Goal: Task Accomplishment & Management: Manage account settings

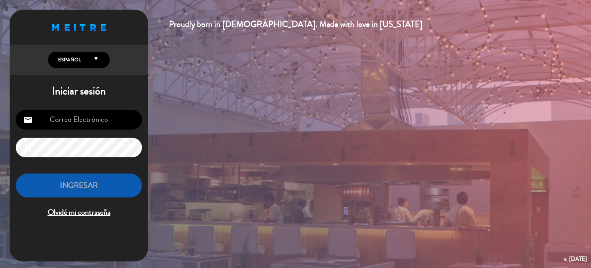
drag, startPoint x: 124, startPoint y: 125, endPoint x: 119, endPoint y: 129, distance: 6.7
click at [124, 125] on input "email" at bounding box center [79, 120] width 126 height 20
type input "[EMAIL_ADDRESS][DOMAIN_NAME]"
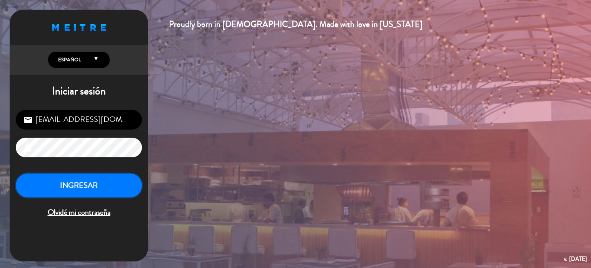
click at [68, 181] on button "INGRESAR" at bounding box center [79, 185] width 126 height 24
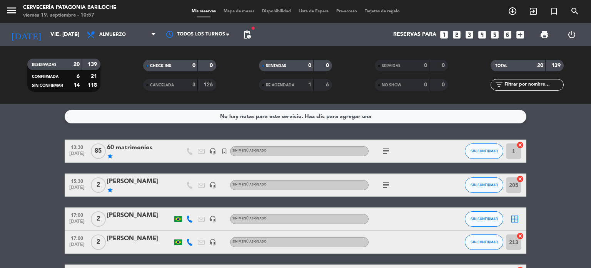
click at [43, 23] on div "[DATE] vie. [DATE] arrow_drop_down" at bounding box center [44, 34] width 77 height 23
click at [47, 29] on input "vie. [DATE]" at bounding box center [83, 35] width 73 height 14
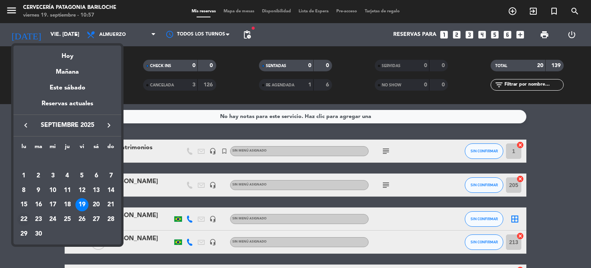
click at [27, 217] on div "22" at bounding box center [23, 218] width 13 height 13
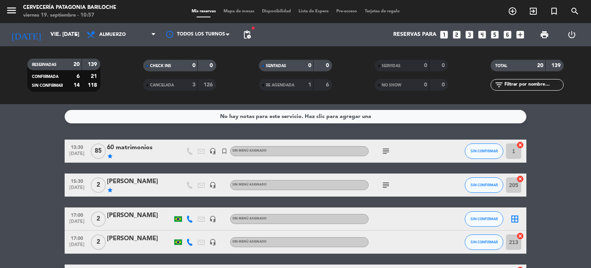
type input "lun. [DATE]"
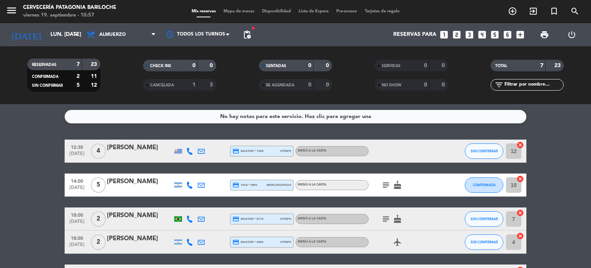
click at [24, 221] on bookings-row "12:30 [DATE] 4 [PERSON_NAME] credit_card master * 7308 stripe MENÚ A LA CARTA S…" at bounding box center [295, 247] width 591 height 216
click at [514, 10] on icon "add_circle_outline" at bounding box center [512, 11] width 9 height 9
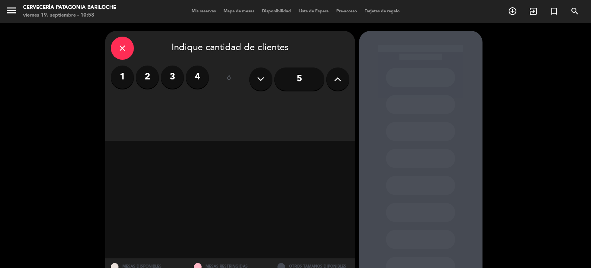
click at [168, 72] on label "3" at bounding box center [172, 76] width 23 height 23
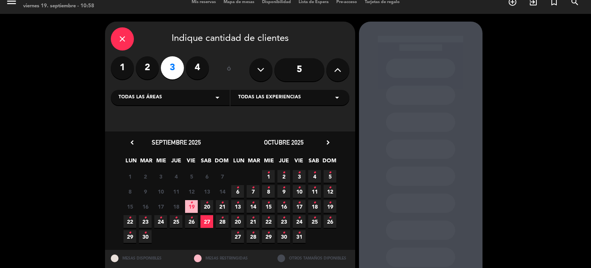
scroll to position [10, 0]
click at [131, 219] on icon "•" at bounding box center [130, 217] width 3 height 12
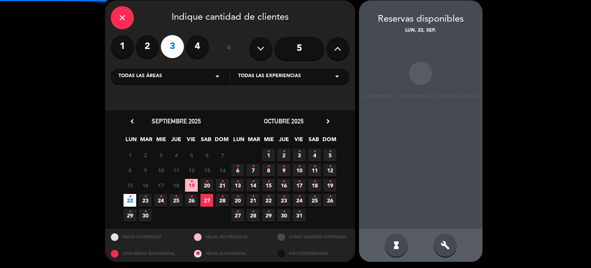
scroll to position [31, 0]
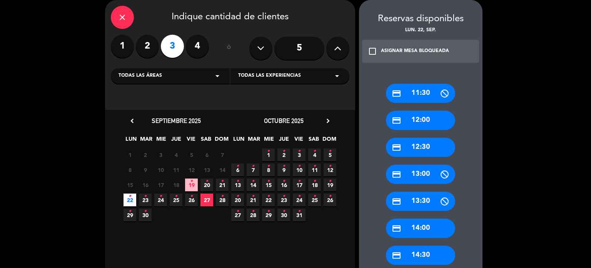
click at [417, 205] on div "credit_card 13:30" at bounding box center [420, 200] width 69 height 19
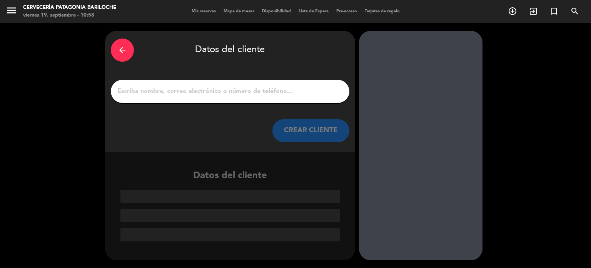
scroll to position [0, 0]
paste input "[PERSON_NAME]"
click at [216, 96] on input "1" at bounding box center [230, 91] width 227 height 11
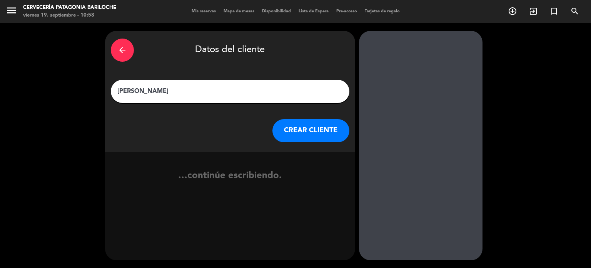
type input "[PERSON_NAME]"
click at [297, 131] on button "CREAR CLIENTE" at bounding box center [311, 130] width 77 height 23
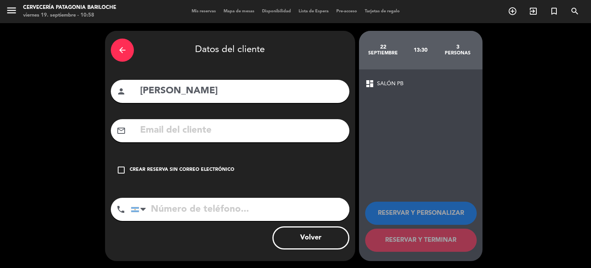
click at [174, 172] on div "Crear reserva sin correo electrónico" at bounding box center [182, 170] width 105 height 8
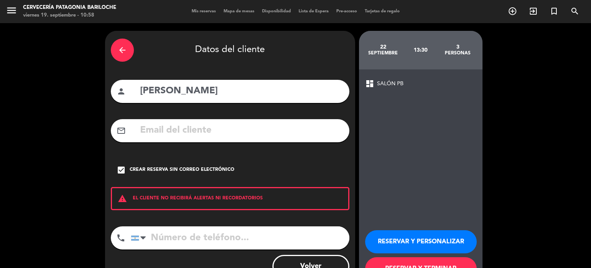
click at [426, 240] on button "RESERVAR Y PERSONALIZAR" at bounding box center [421, 241] width 112 height 23
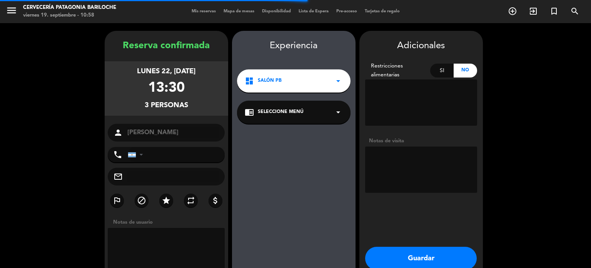
scroll to position [31, 0]
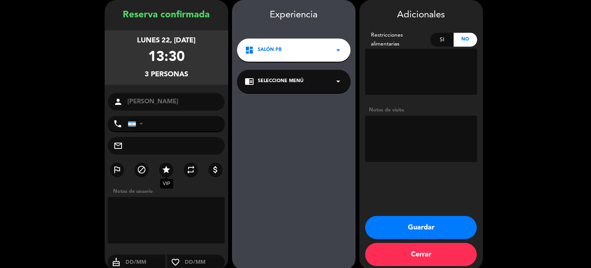
click at [168, 169] on icon "star" at bounding box center [166, 169] width 9 height 9
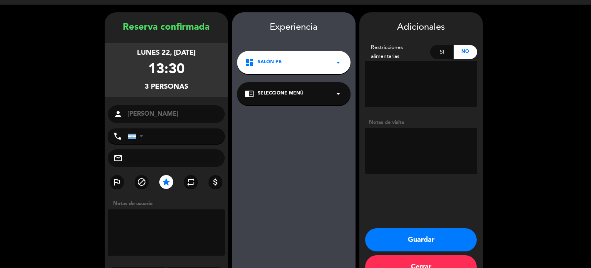
scroll to position [19, 0]
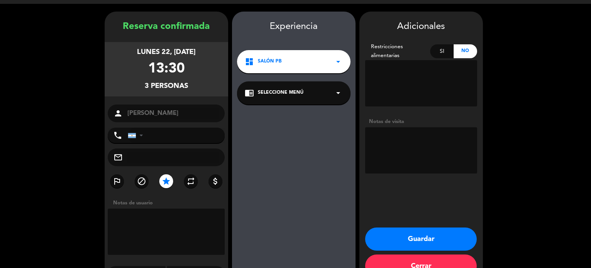
click at [402, 161] on textarea at bounding box center [421, 150] width 112 height 46
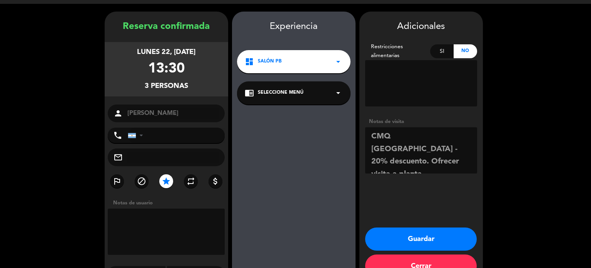
click at [373, 138] on textarea at bounding box center [421, 150] width 112 height 46
type textarea "CMQ [GEOGRAPHIC_DATA] - 20% descuento. Ofrecer visita a planta -"
click at [152, 235] on textarea at bounding box center [166, 231] width 117 height 46
type textarea "2 adultos y 1 niño"
click at [400, 229] on button "Guardar" at bounding box center [421, 238] width 112 height 23
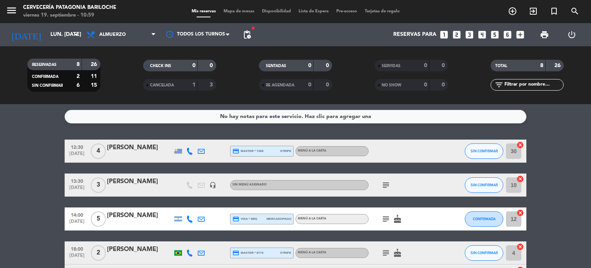
click at [151, 178] on div "[PERSON_NAME]" at bounding box center [139, 181] width 65 height 10
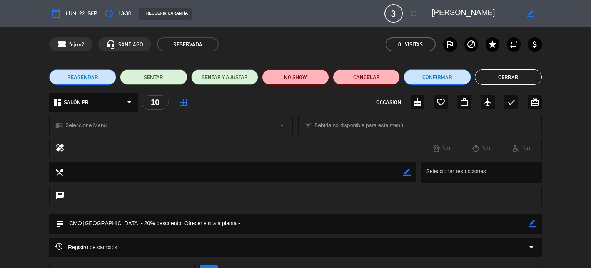
click at [494, 49] on label "star" at bounding box center [493, 44] width 14 height 14
click at [507, 73] on button "Cerrar" at bounding box center [508, 76] width 67 height 15
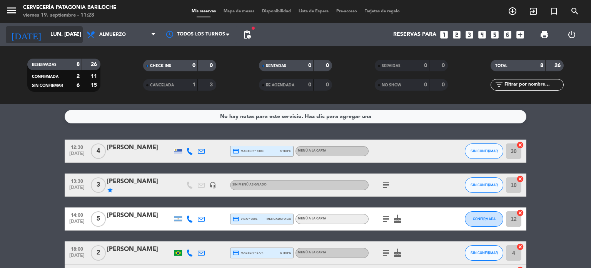
click at [23, 40] on icon "[DATE]" at bounding box center [26, 34] width 41 height 17
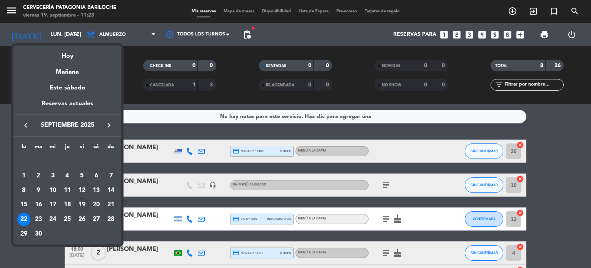
click at [114, 201] on div "21" at bounding box center [110, 204] width 13 height 13
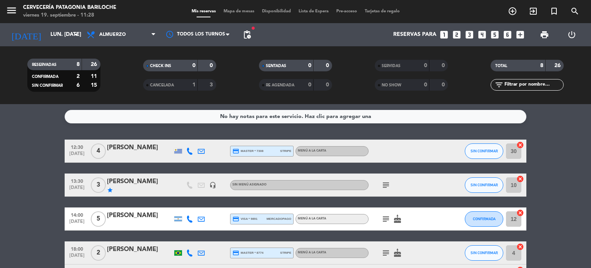
type input "dom. [DATE]"
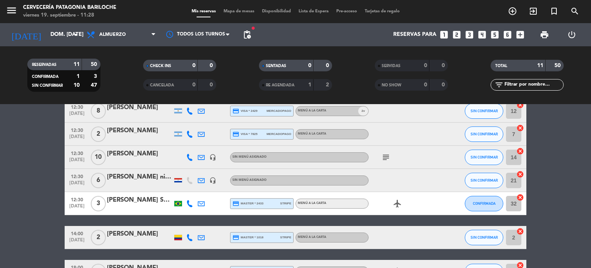
scroll to position [40, 0]
click at [214, 154] on icon "headset_mic" at bounding box center [212, 157] width 7 height 7
click at [215, 181] on icon "headset_mic" at bounding box center [212, 180] width 7 height 7
click at [390, 155] on icon "subject" at bounding box center [385, 156] width 9 height 9
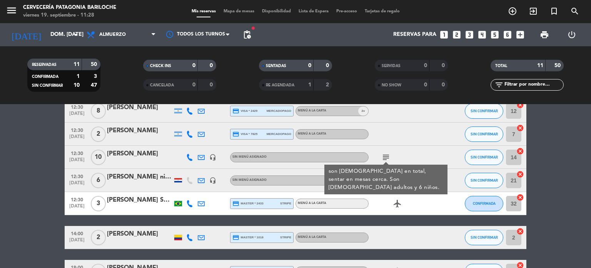
click at [390, 155] on icon "subject" at bounding box center [385, 156] width 9 height 9
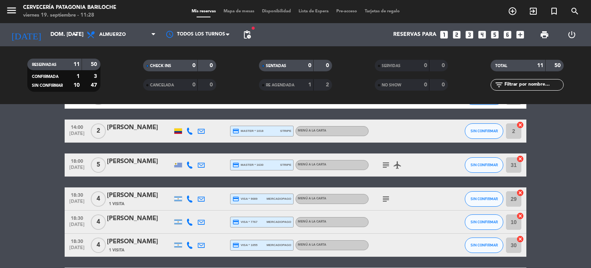
scroll to position [146, 0]
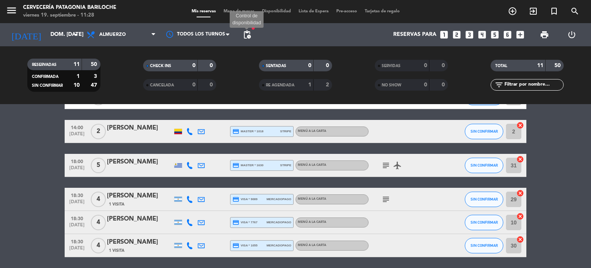
click at [248, 36] on span "pending_actions" at bounding box center [247, 34] width 9 height 9
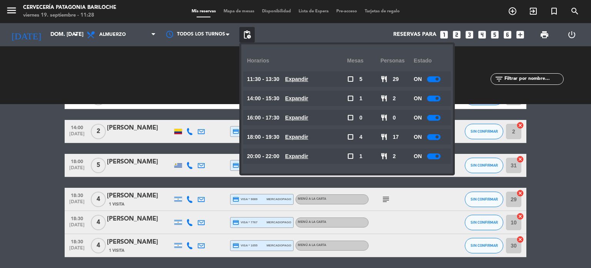
click at [248, 36] on span "pending_actions" at bounding box center [247, 34] width 9 height 9
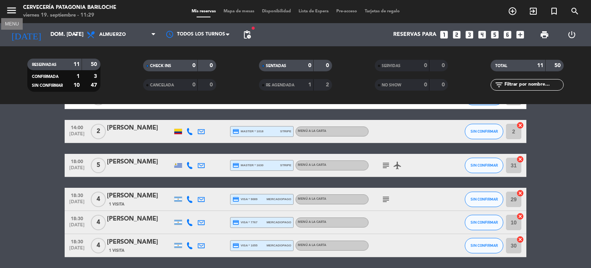
click at [8, 8] on icon "menu" at bounding box center [12, 11] width 12 height 12
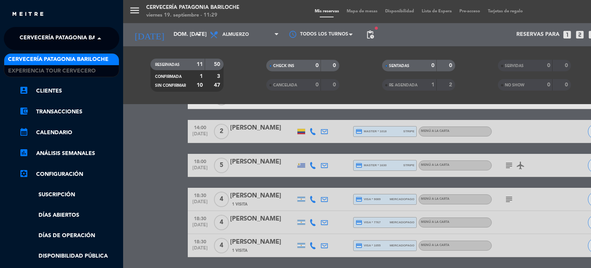
click at [95, 37] on span at bounding box center [101, 38] width 13 height 16
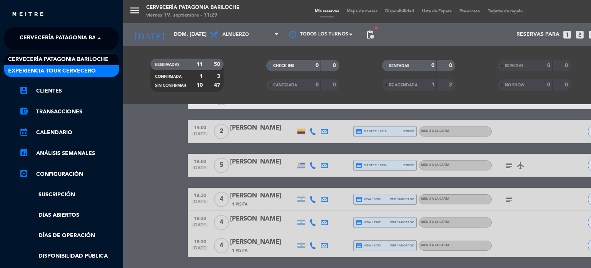
click at [67, 69] on span "Experiencia Tour Cervecero" at bounding box center [52, 71] width 88 height 9
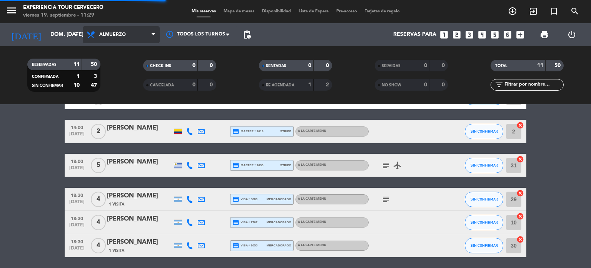
click at [118, 35] on span "Almuerzo" at bounding box center [112, 34] width 27 height 5
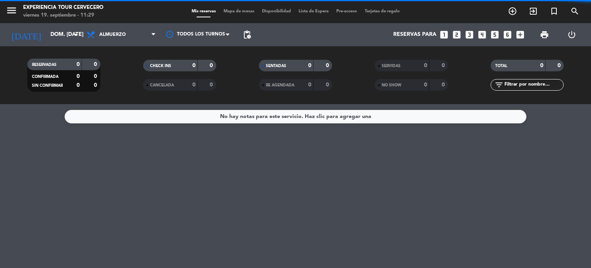
scroll to position [0, 0]
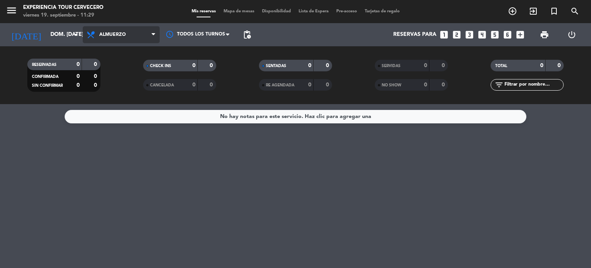
click at [116, 40] on span "Almuerzo" at bounding box center [121, 34] width 77 height 17
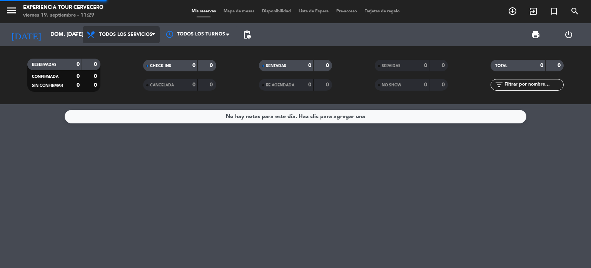
click at [106, 50] on div "menu Experiencia Tour Cervecero viernes 19. septiembre - 11:29 Mis reservas Map…" at bounding box center [295, 52] width 591 height 104
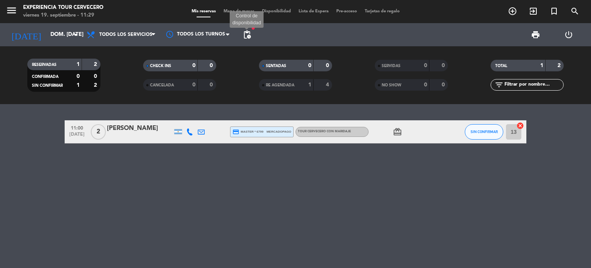
click at [247, 38] on span "pending_actions" at bounding box center [247, 34] width 9 height 9
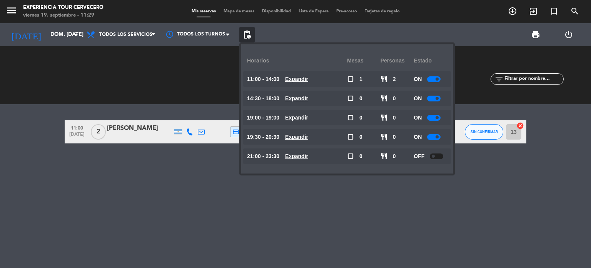
click at [247, 38] on span "pending_actions" at bounding box center [247, 34] width 9 height 9
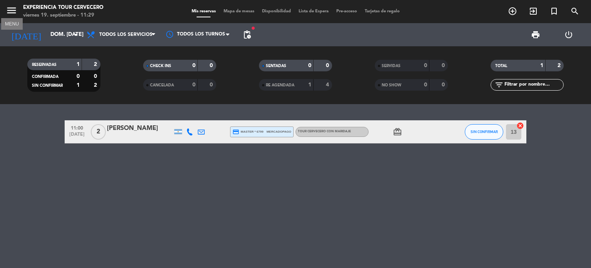
click at [7, 6] on icon "menu" at bounding box center [12, 11] width 12 height 12
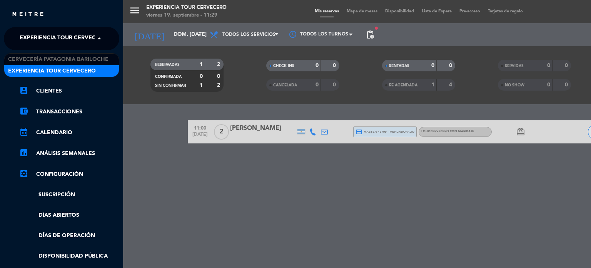
click at [95, 35] on span at bounding box center [101, 38] width 13 height 16
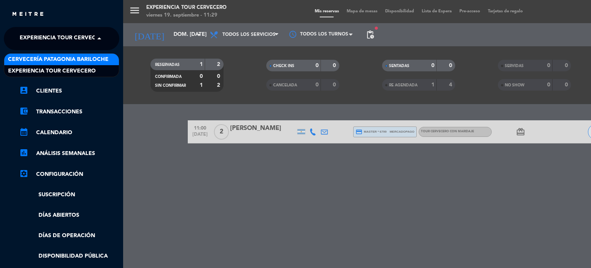
click at [54, 58] on span "Cervecería Patagonia Bariloche" at bounding box center [58, 59] width 100 height 9
